Goal: Task Accomplishment & Management: Use online tool/utility

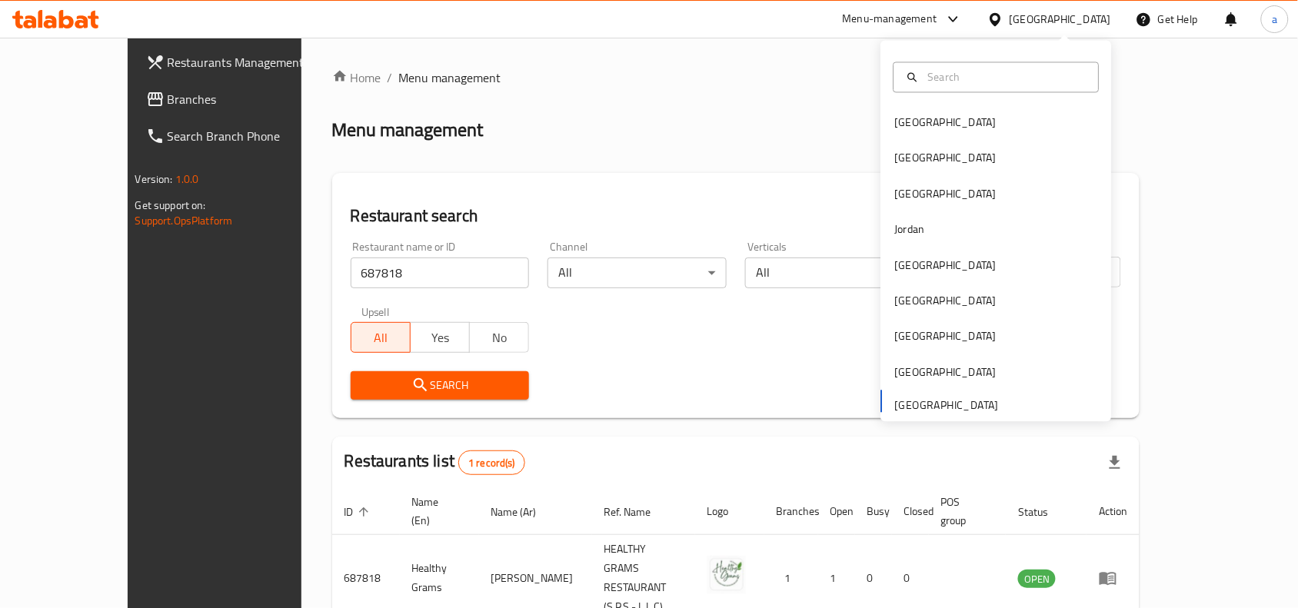
click at [1074, 22] on div "United Arab Emirates" at bounding box center [1060, 19] width 101 height 17
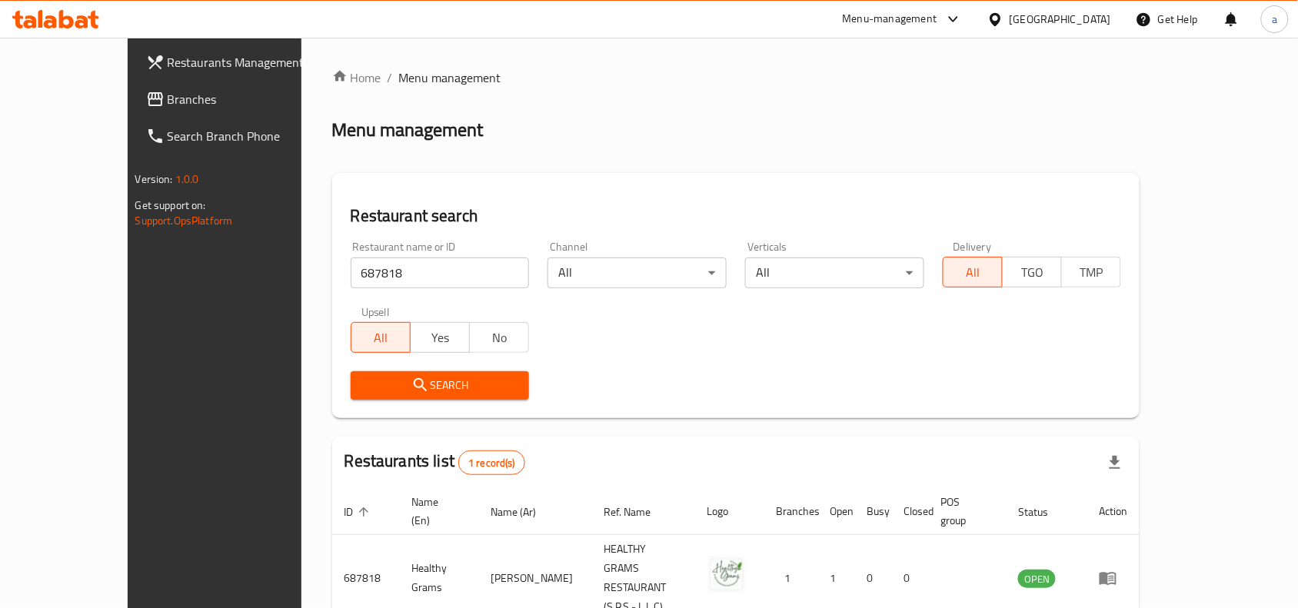
click at [168, 95] on span "Branches" at bounding box center [250, 99] width 165 height 18
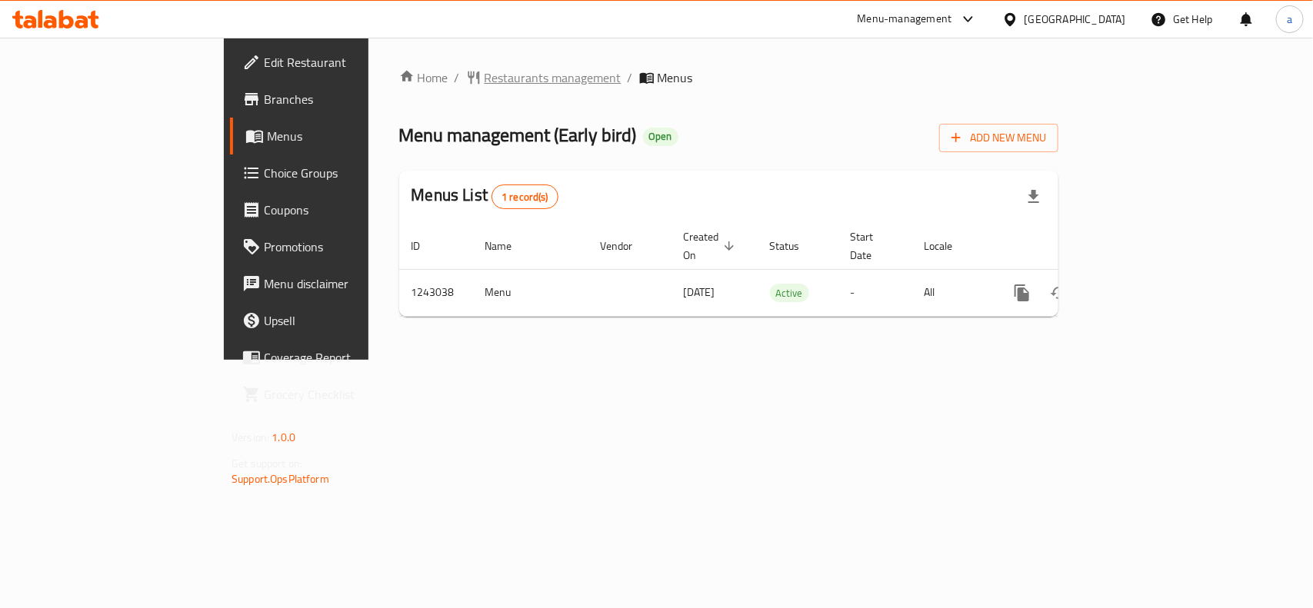
click at [484, 81] on span "Restaurants management" at bounding box center [552, 77] width 137 height 18
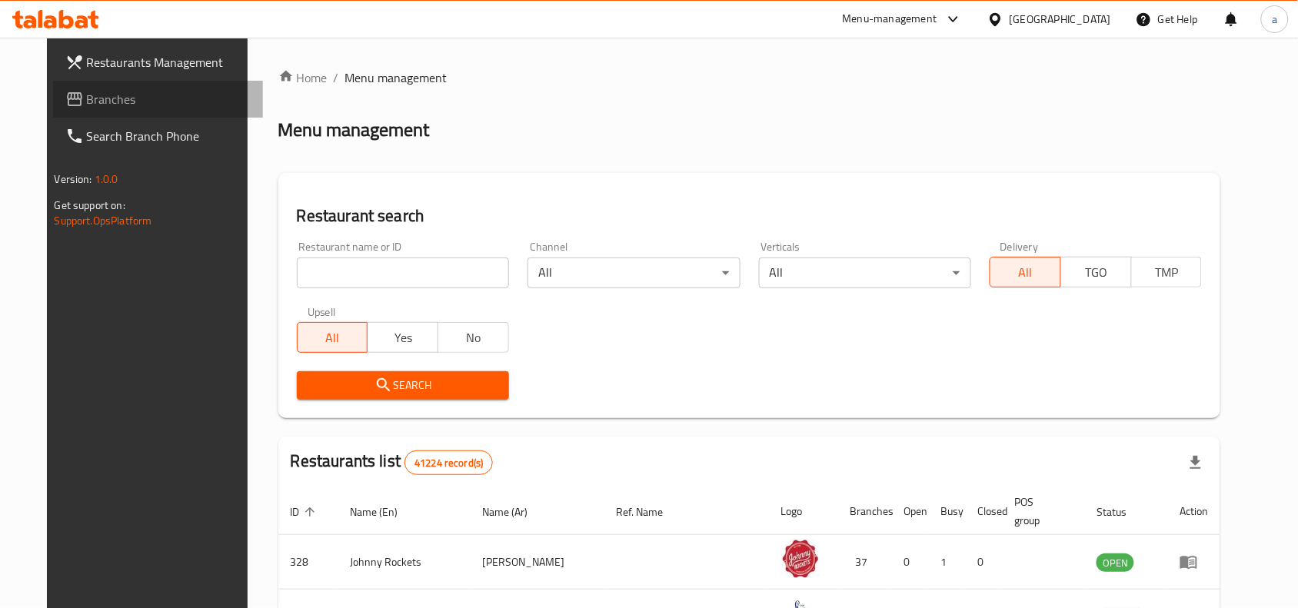
click at [108, 98] on span "Branches" at bounding box center [169, 99] width 165 height 18
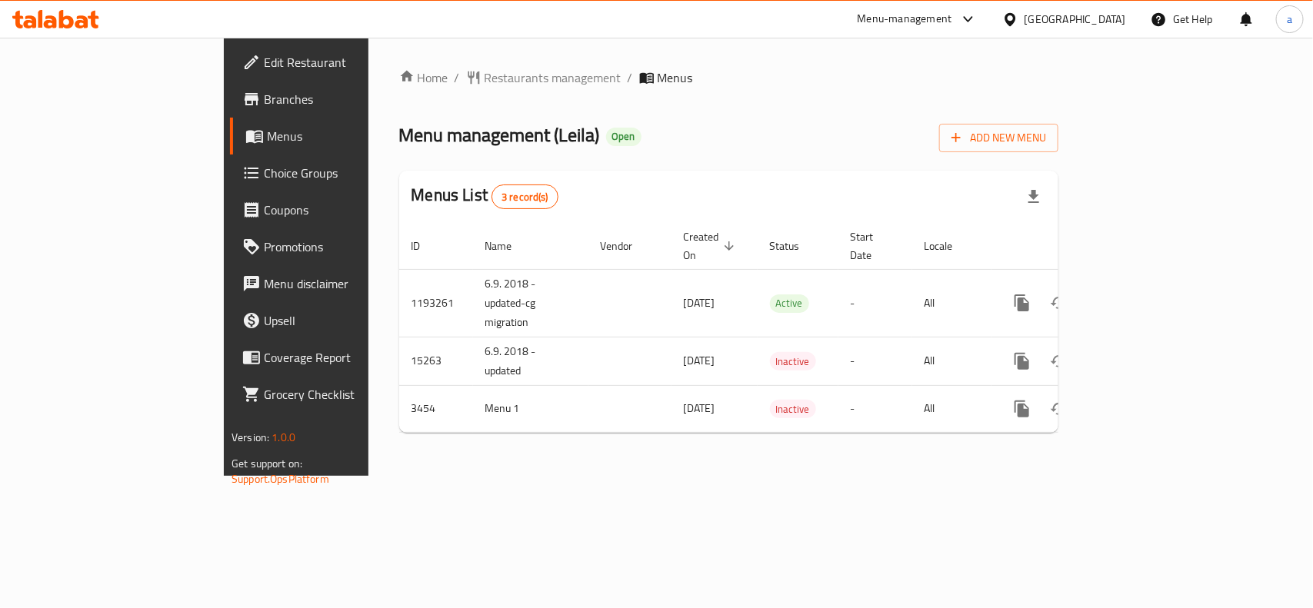
click at [264, 173] on span "Choice Groups" at bounding box center [347, 173] width 167 height 18
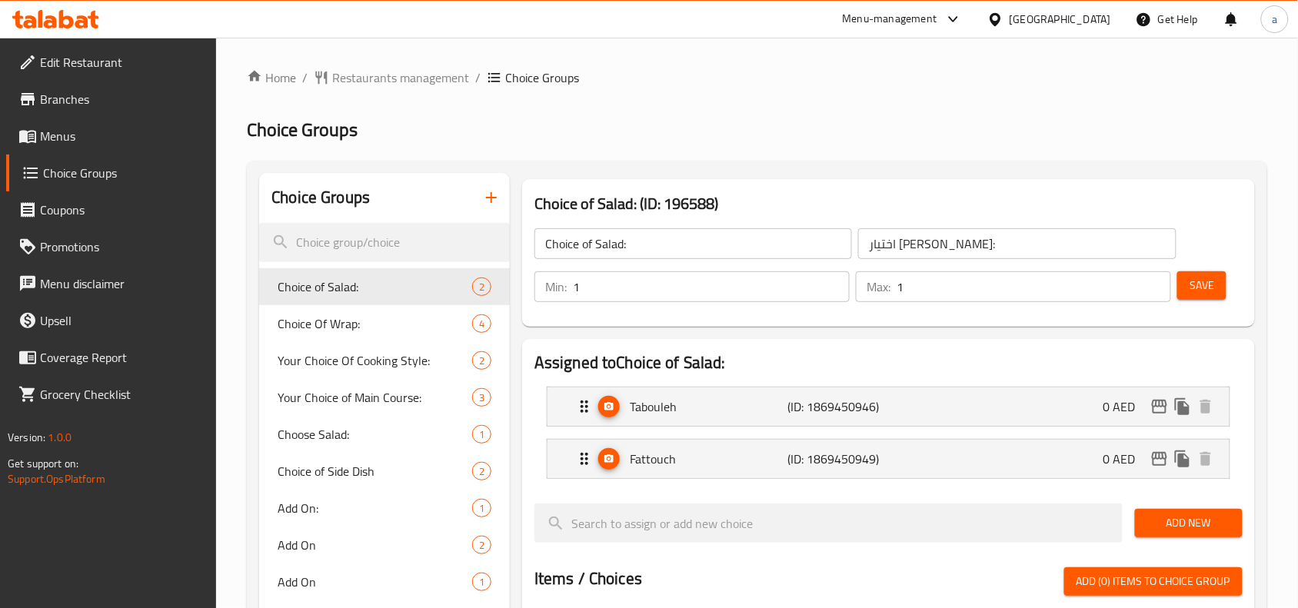
click at [38, 135] on span at bounding box center [29, 136] width 22 height 18
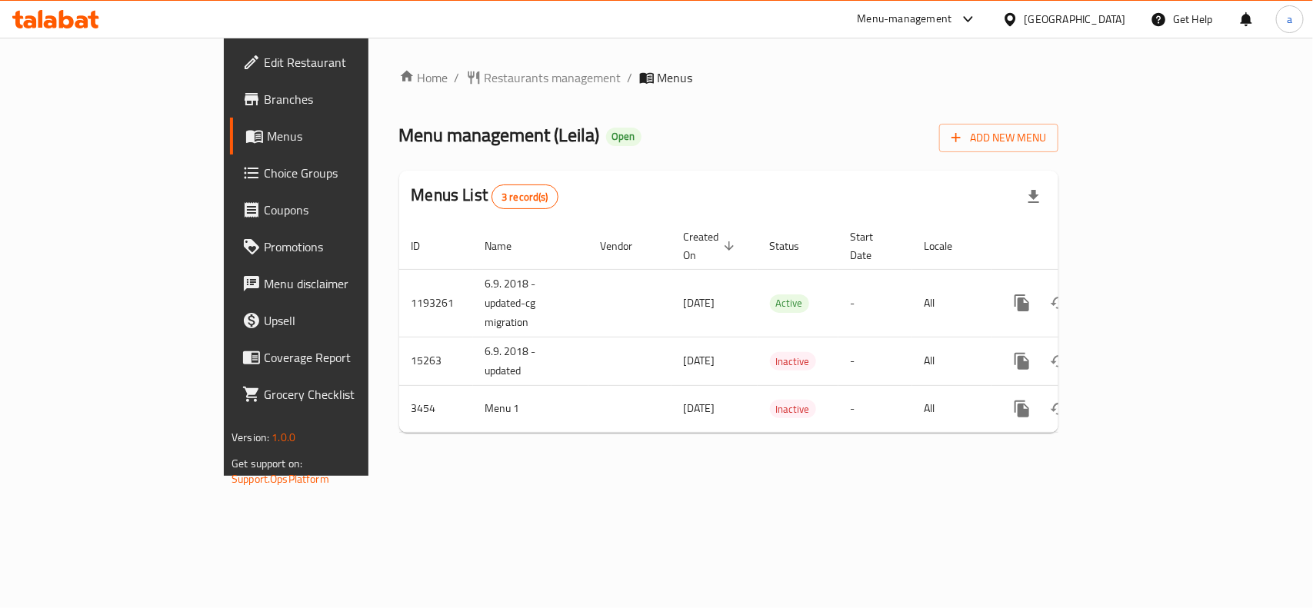
click at [1082, 14] on div "[GEOGRAPHIC_DATA]" at bounding box center [1074, 19] width 101 height 17
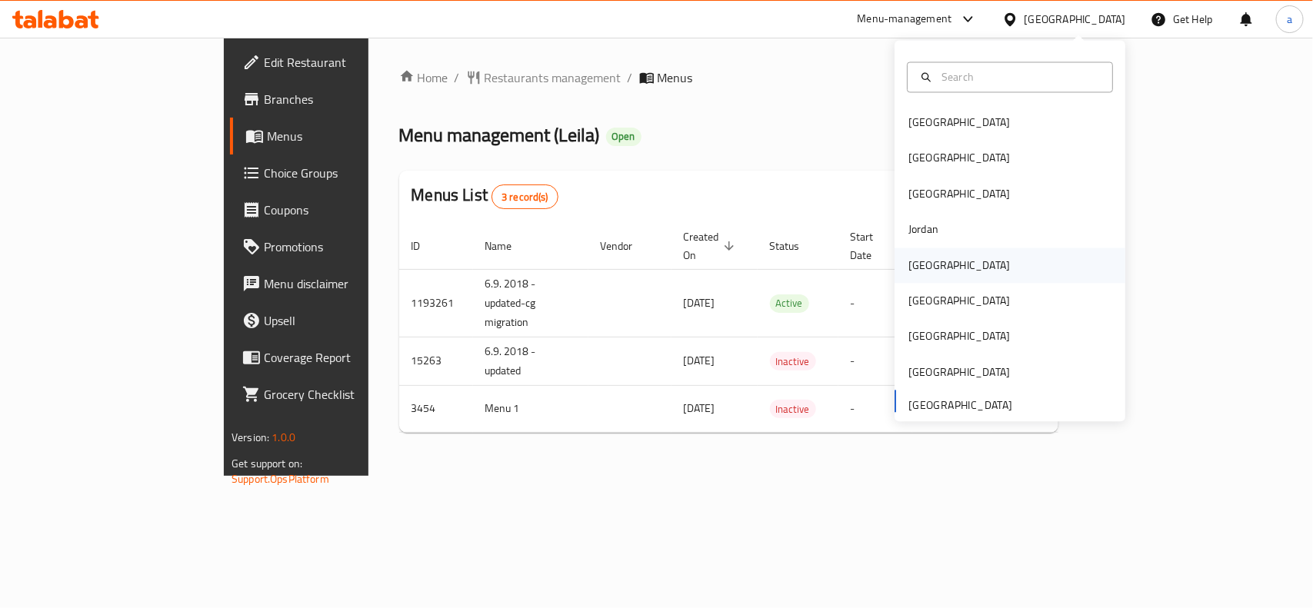
click at [934, 271] on div "[GEOGRAPHIC_DATA]" at bounding box center [959, 265] width 126 height 35
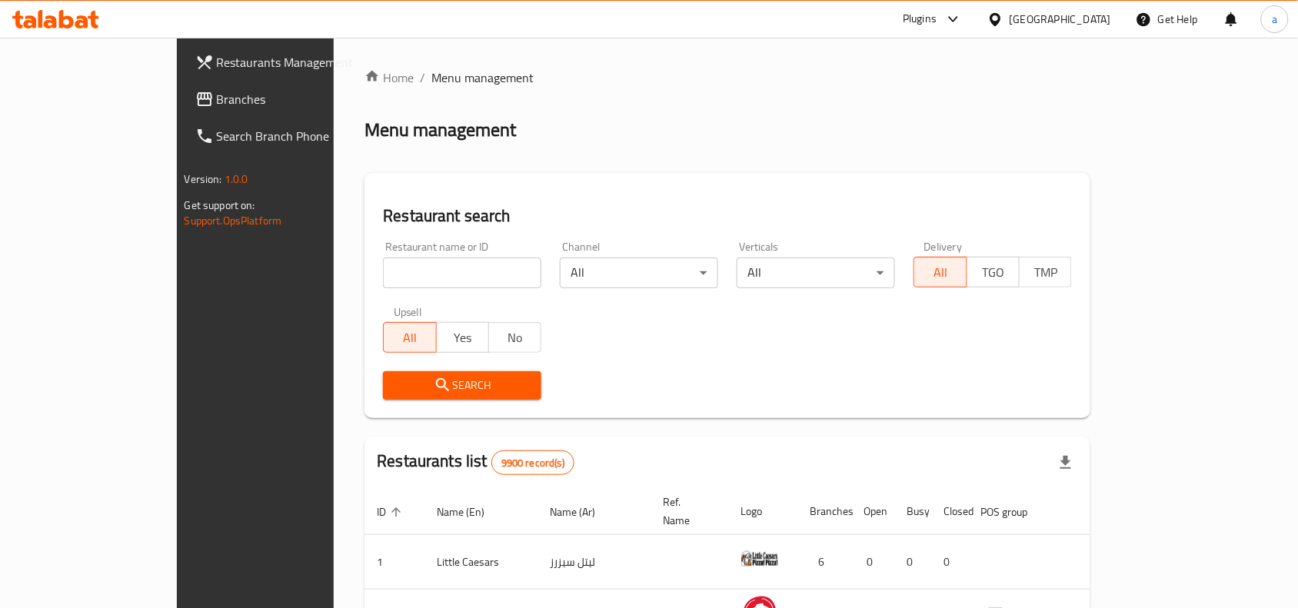
click at [217, 102] on span "Branches" at bounding box center [299, 99] width 165 height 18
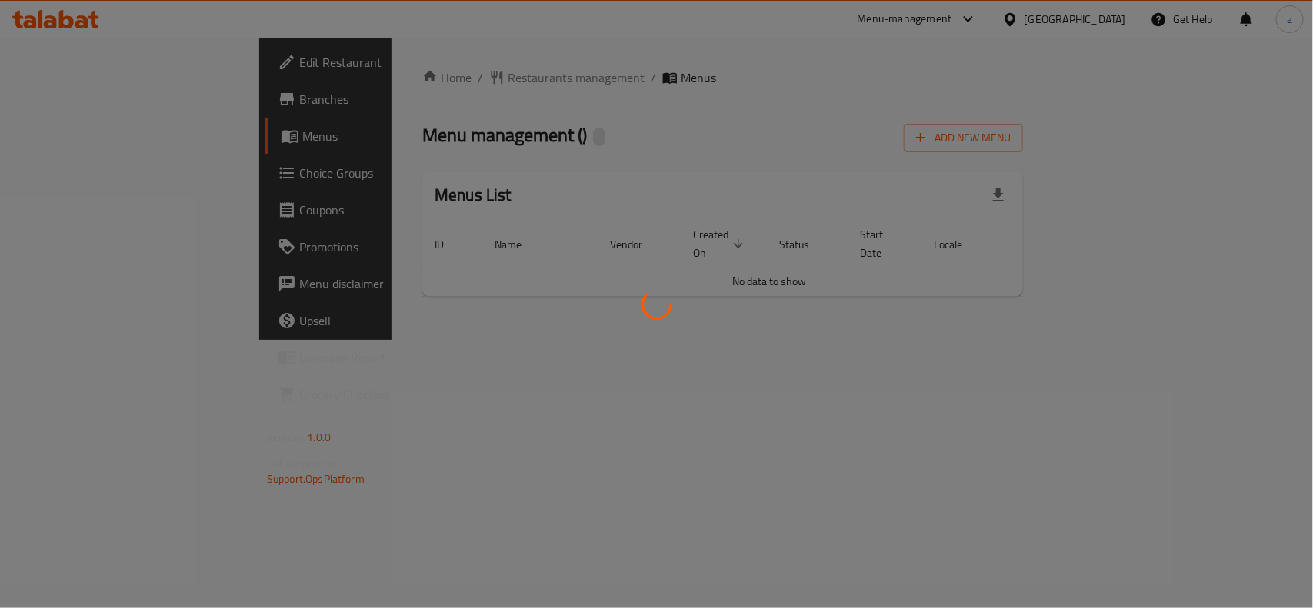
click at [120, 179] on div at bounding box center [656, 304] width 1313 height 608
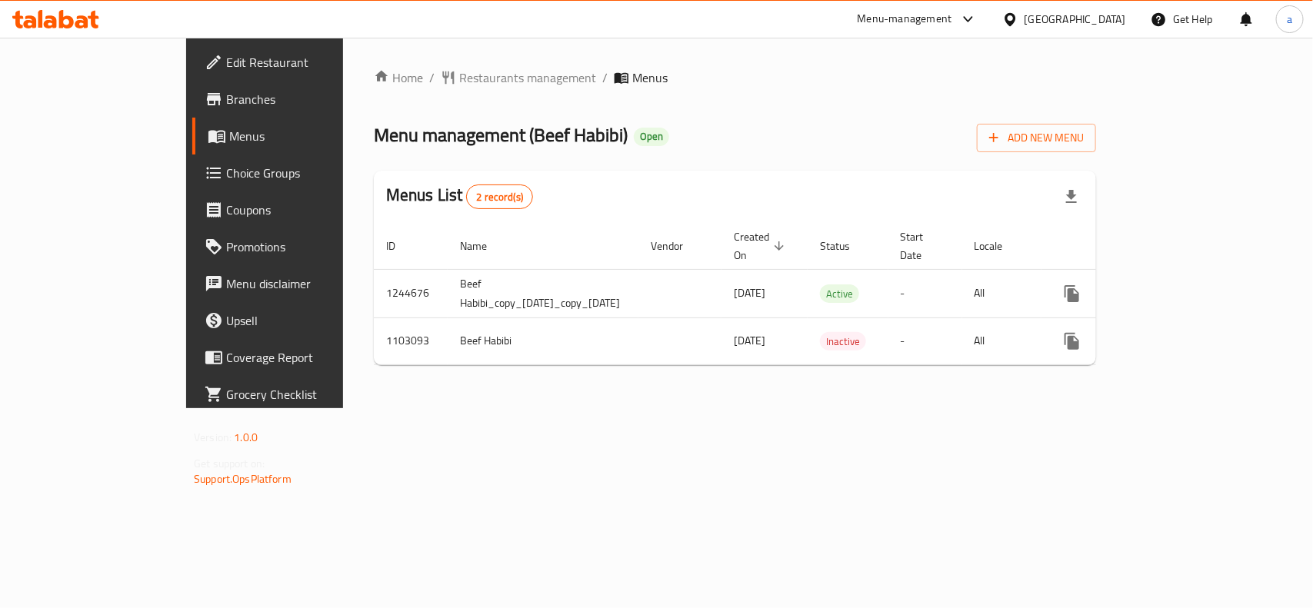
click at [226, 201] on span "Coupons" at bounding box center [309, 210] width 167 height 18
click at [226, 178] on span "Choice Groups" at bounding box center [309, 173] width 167 height 18
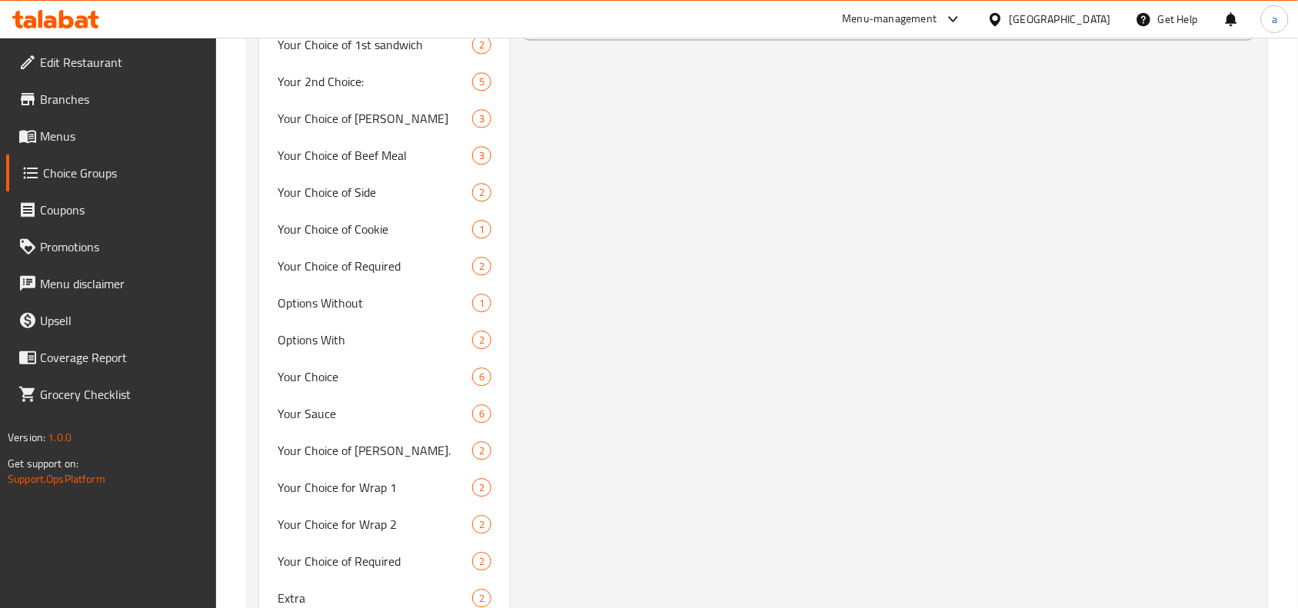
scroll to position [1057, 0]
drag, startPoint x: 294, startPoint y: 411, endPoint x: 510, endPoint y: 431, distance: 216.9
click at [294, 411] on span "Your Sauce" at bounding box center [352, 412] width 148 height 18
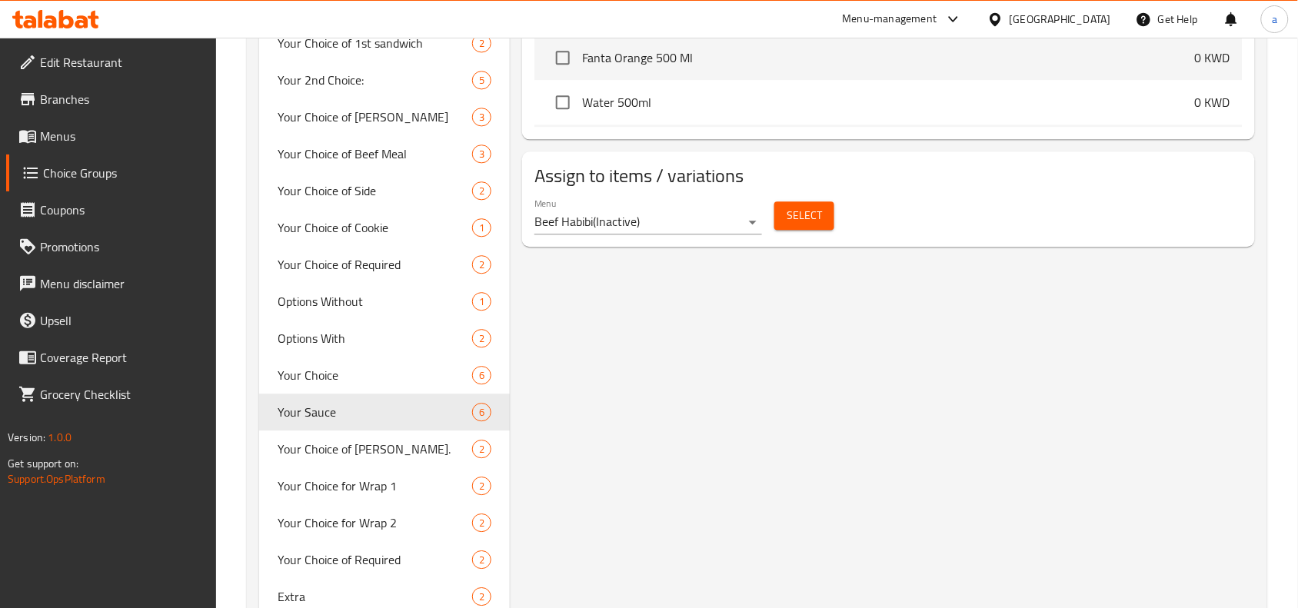
type input "Your Sauce"
type input "اختار"
type input "1"
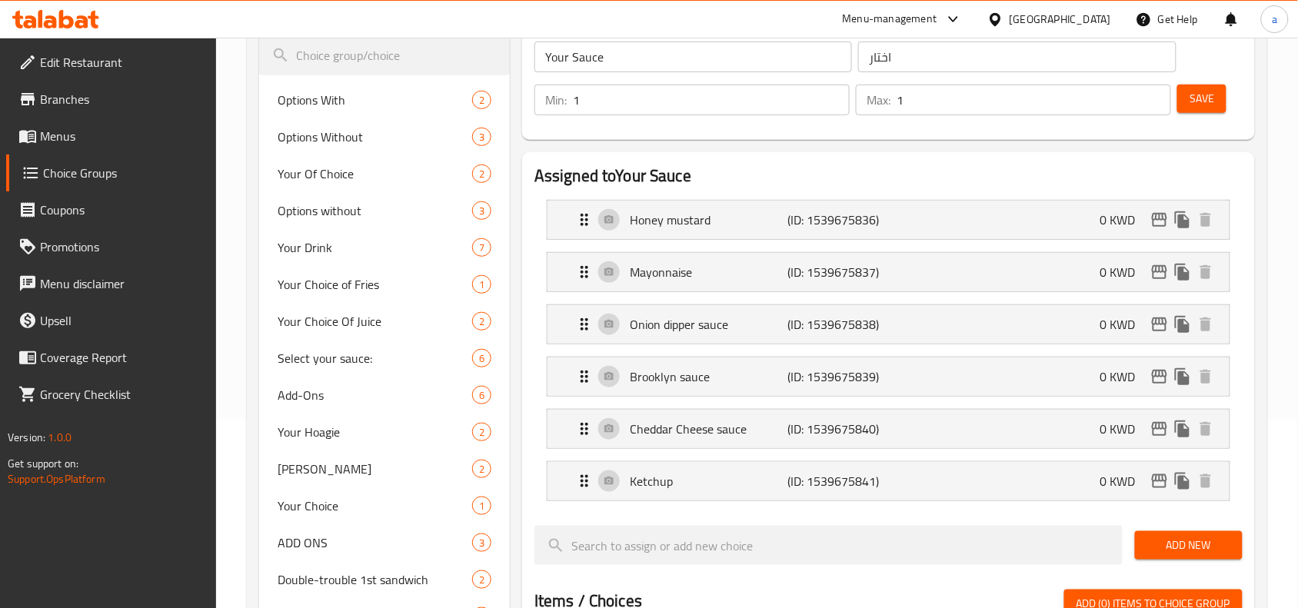
scroll to position [192, 0]
